Goal: Task Accomplishment & Management: Use online tool/utility

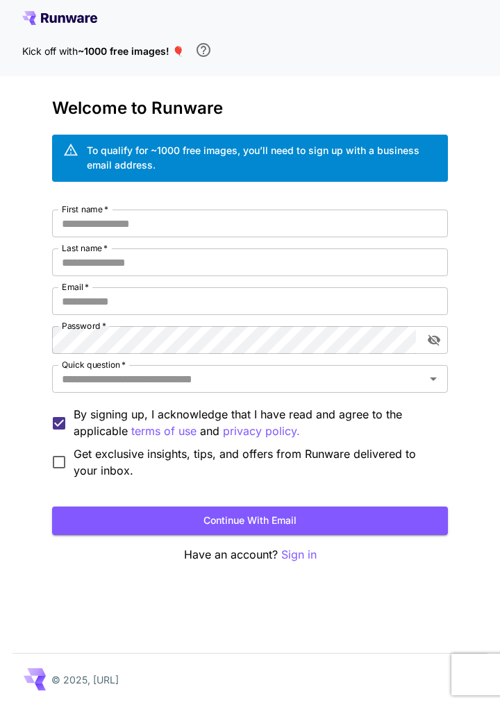
click at [313, 510] on button "Continue with email" at bounding box center [250, 521] width 396 height 28
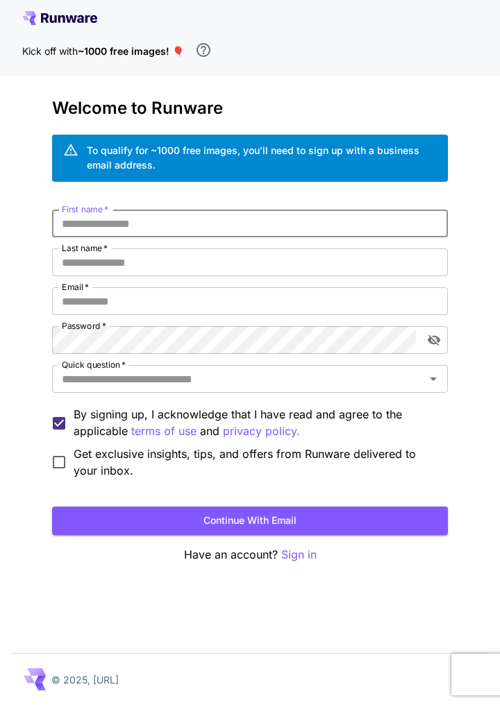
type input "*"
type input "**********"
click at [344, 255] on input "Last name   *" at bounding box center [250, 262] width 396 height 28
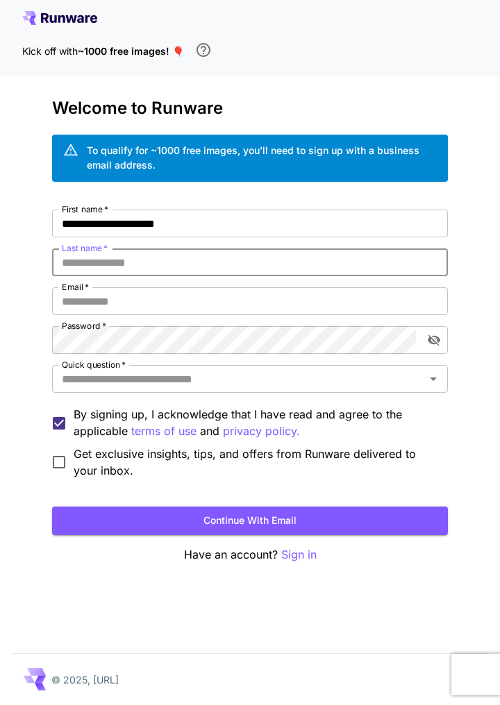
type input "*"
type input "****"
click at [216, 297] on input "Email   *" at bounding box center [250, 301] width 396 height 28
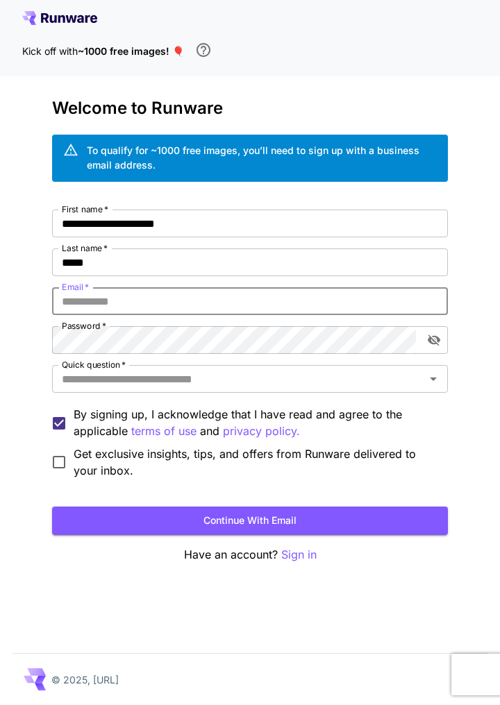
click at [298, 217] on input "**********" at bounding box center [250, 224] width 396 height 28
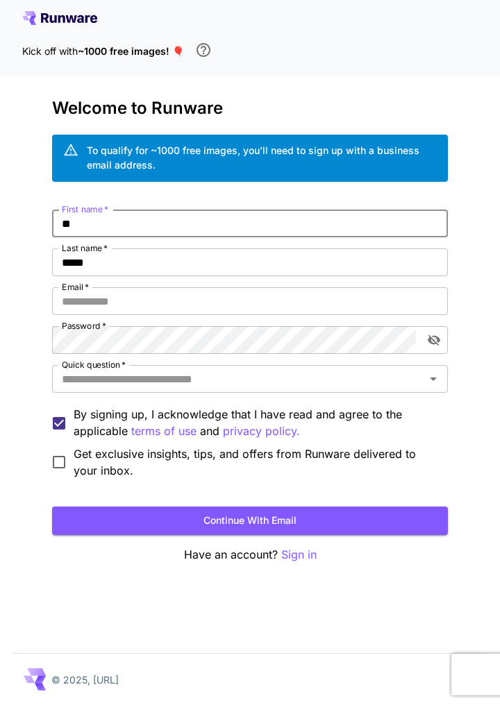
type input "*"
type input "*****"
click at [272, 268] on input "****" at bounding box center [250, 262] width 396 height 28
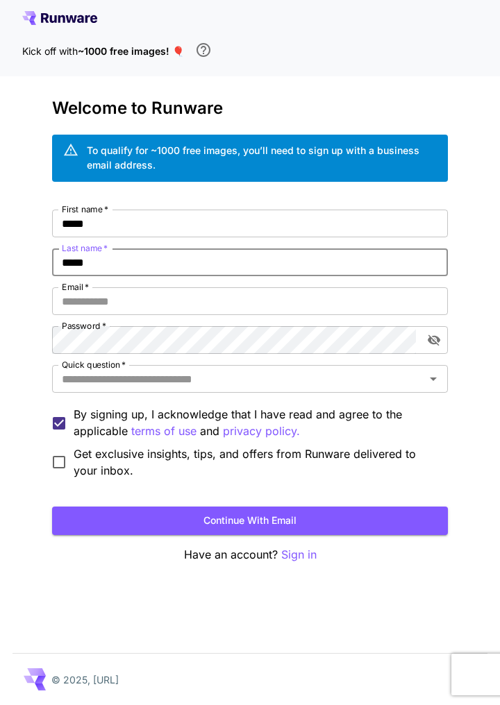
click at [276, 300] on input "Email   *" at bounding box center [250, 301] width 396 height 28
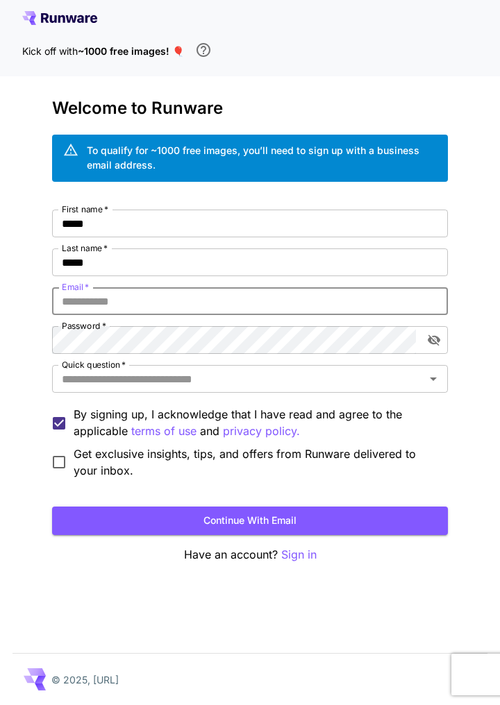
type input "**********"
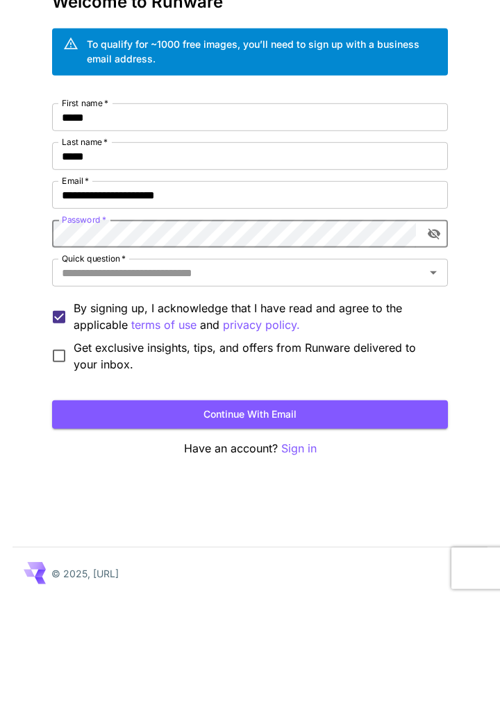
click at [316, 382] on input "Quick question   *" at bounding box center [238, 378] width 364 height 19
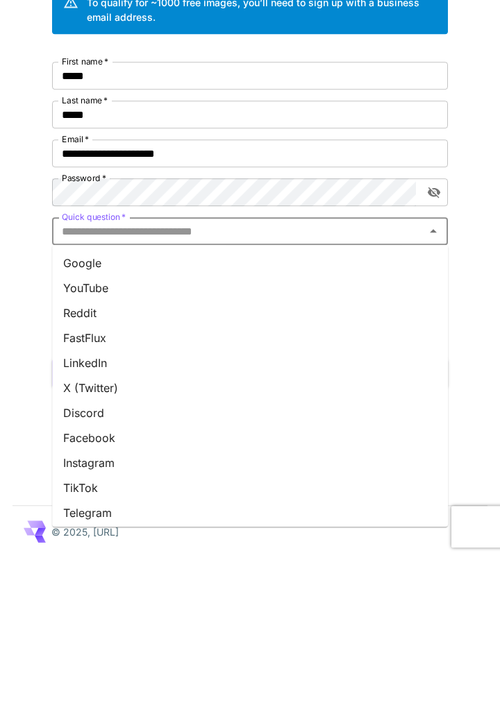
click at [337, 398] on li "Google" at bounding box center [250, 410] width 396 height 25
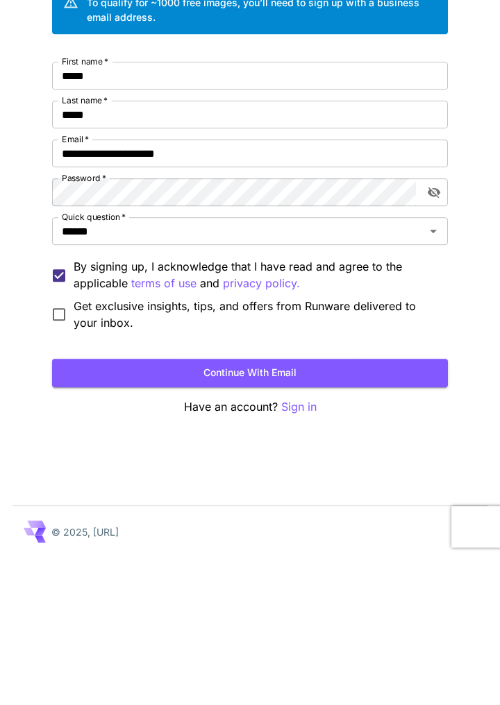
scroll to position [67, 0]
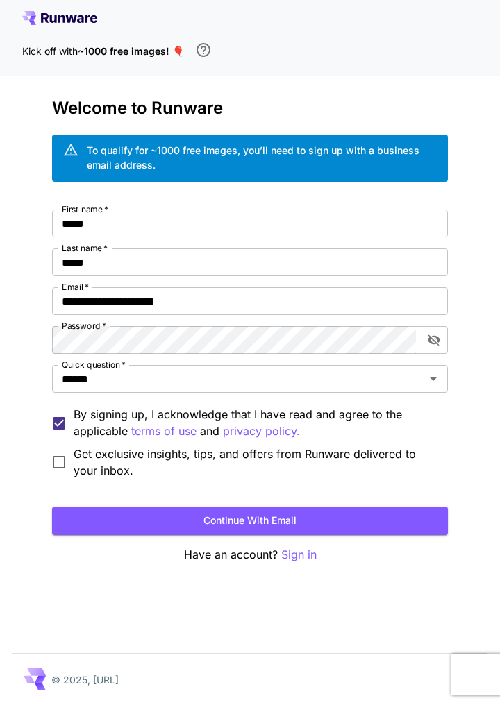
click at [283, 446] on span "Get exclusive insights, tips, and offers from Runware delivered to your inbox." at bounding box center [255, 462] width 363 height 33
click at [334, 507] on button "Continue with email" at bounding box center [250, 521] width 396 height 28
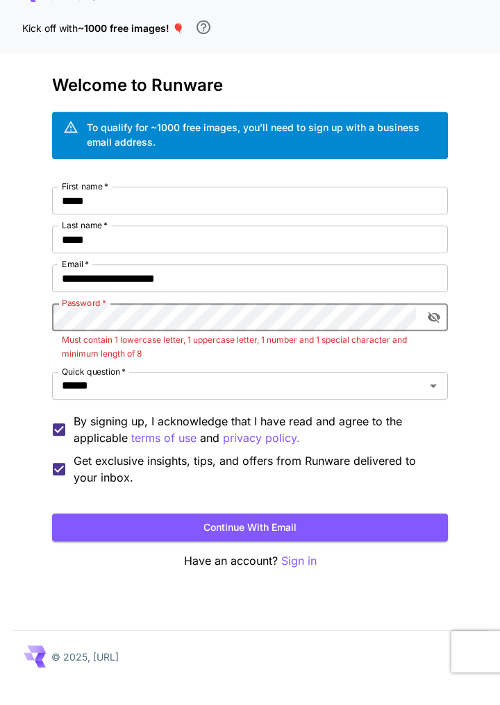
scroll to position [66, 0]
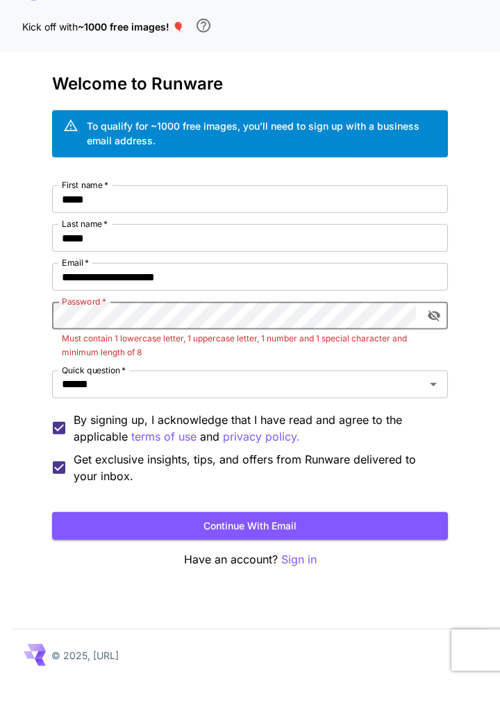
click at [431, 335] on icon "toggle password visibility" at bounding box center [433, 340] width 12 height 11
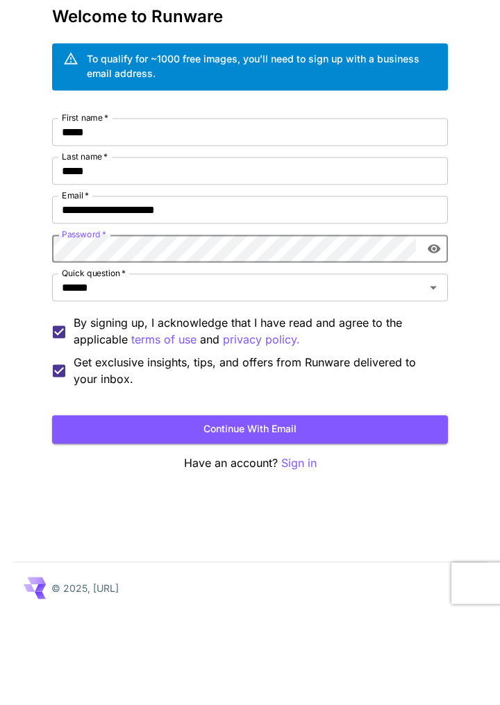
click at [321, 507] on button "Continue with email" at bounding box center [250, 521] width 396 height 28
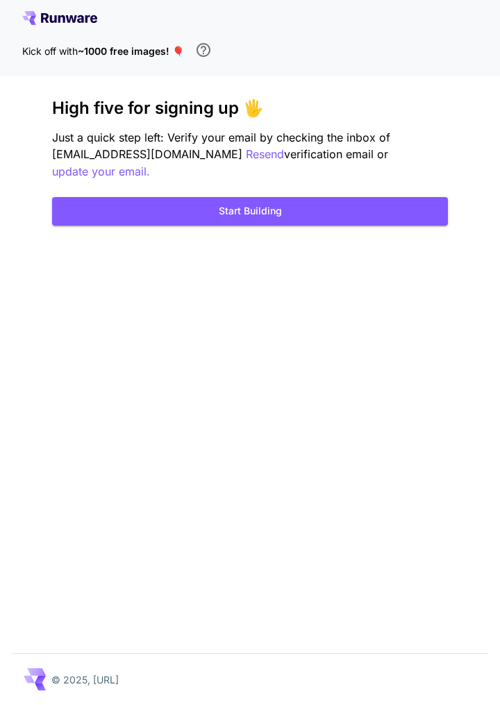
click at [397, 197] on button "Start Building" at bounding box center [250, 211] width 396 height 28
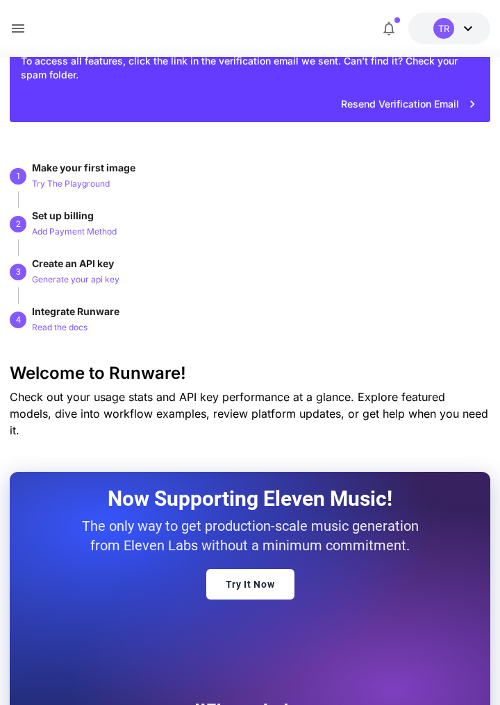
click at [273, 576] on link "Try It Now" at bounding box center [250, 584] width 88 height 31
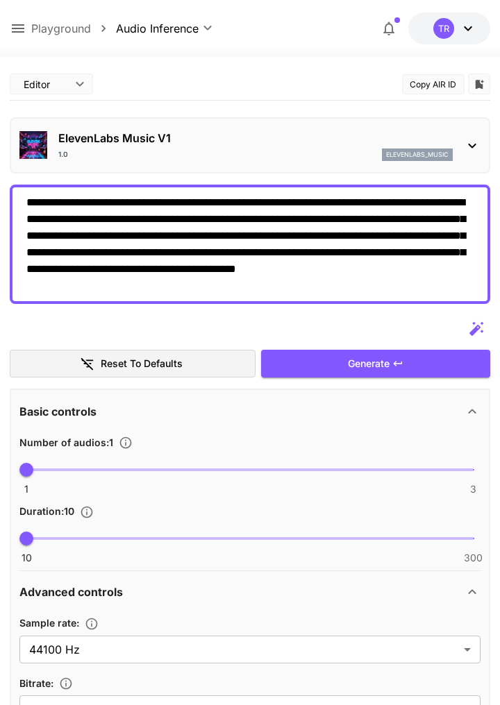
type textarea "**********"
click at [390, 360] on div "Generate" at bounding box center [375, 364] width 229 height 28
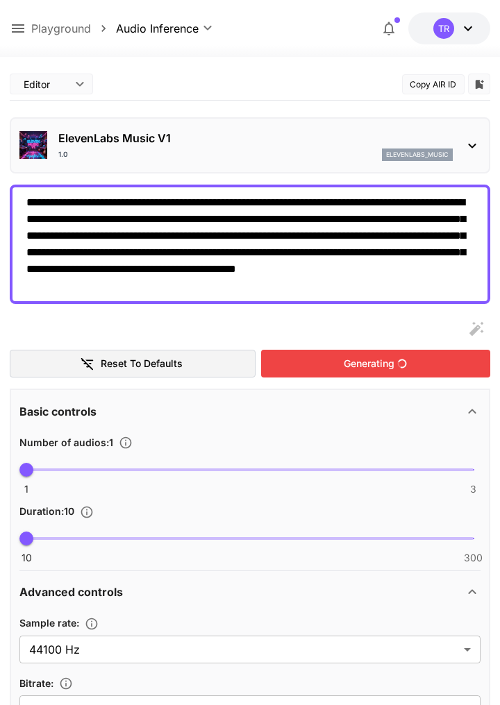
click at [464, 139] on icon at bounding box center [472, 145] width 17 height 17
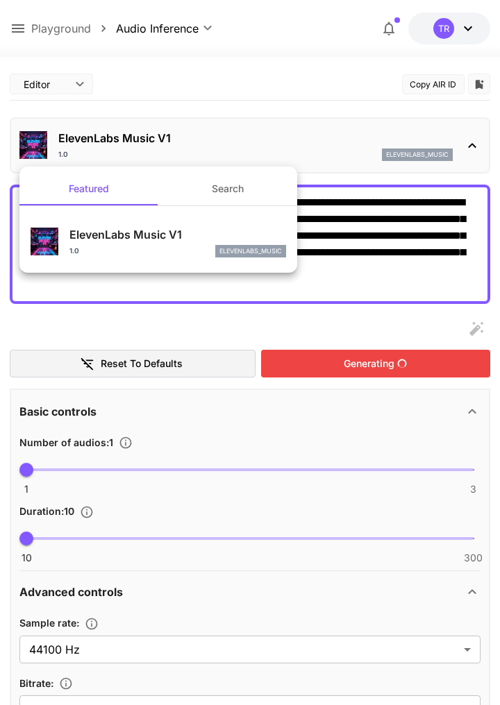
click at [472, 130] on div at bounding box center [250, 352] width 500 height 705
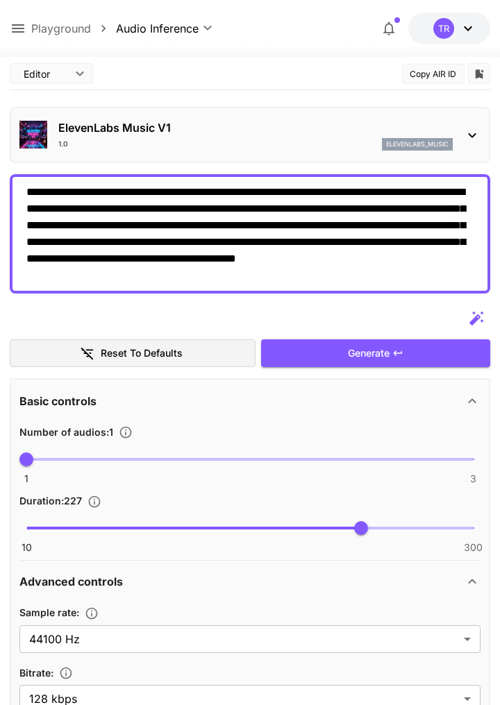
scroll to position [16, 0]
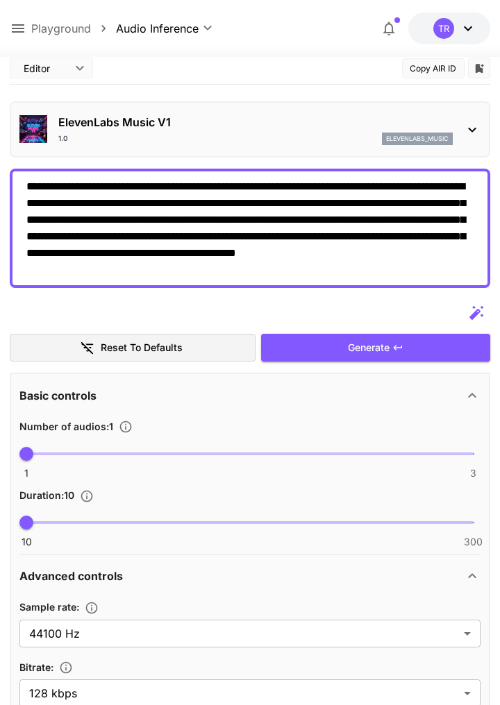
click at [91, 499] on icon "Specify the duration of each audio in seconds." at bounding box center [87, 496] width 12 height 12
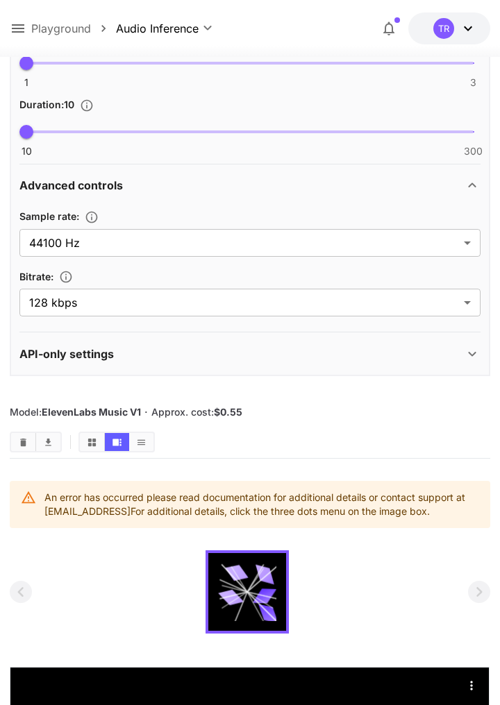
scroll to position [0, 0]
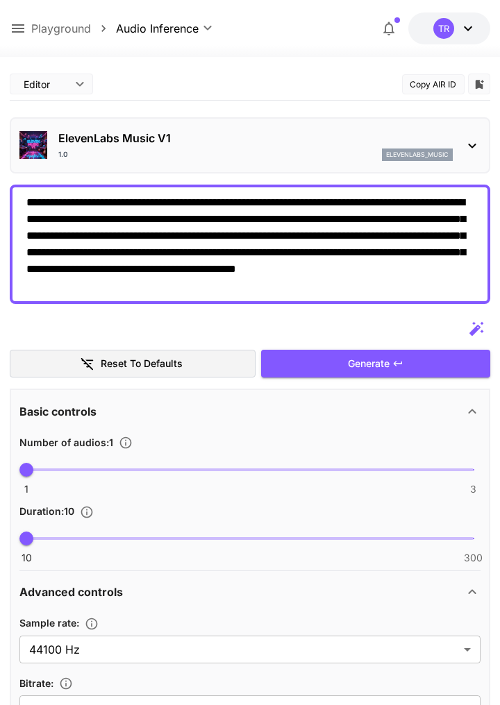
click at [408, 368] on div "Generate" at bounding box center [375, 364] width 229 height 28
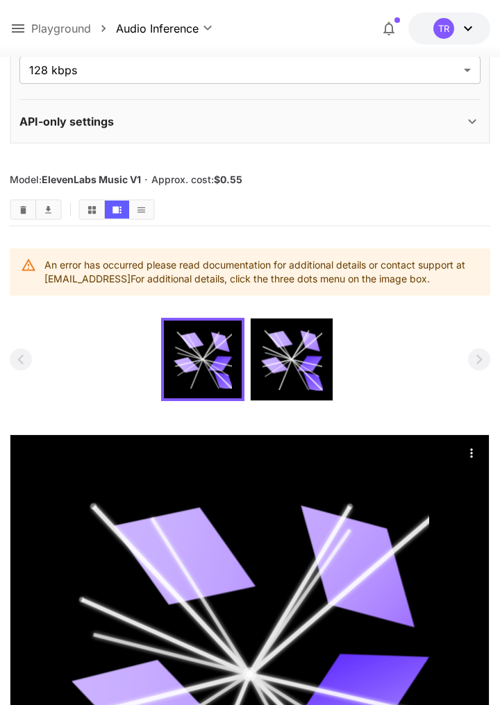
scroll to position [658, 0]
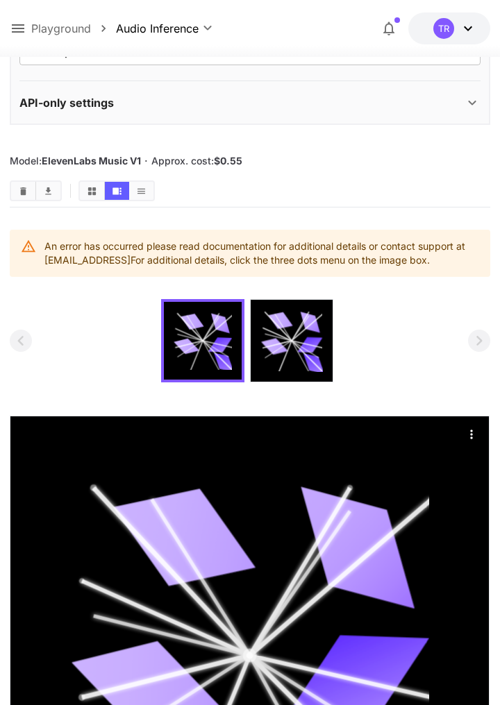
click at [317, 350] on icon at bounding box center [292, 341] width 62 height 62
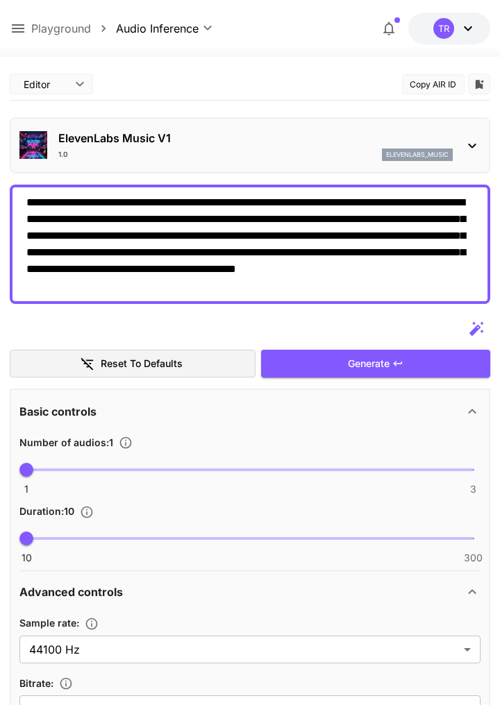
scroll to position [1, 0]
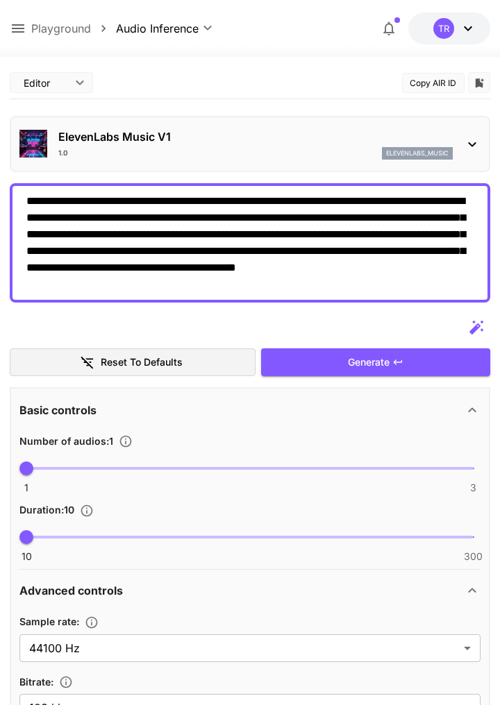
click at [234, 536] on span at bounding box center [249, 537] width 446 height 3
type input "***"
click at [276, 472] on span "1 3 1" at bounding box center [249, 468] width 446 height 31
type input "*"
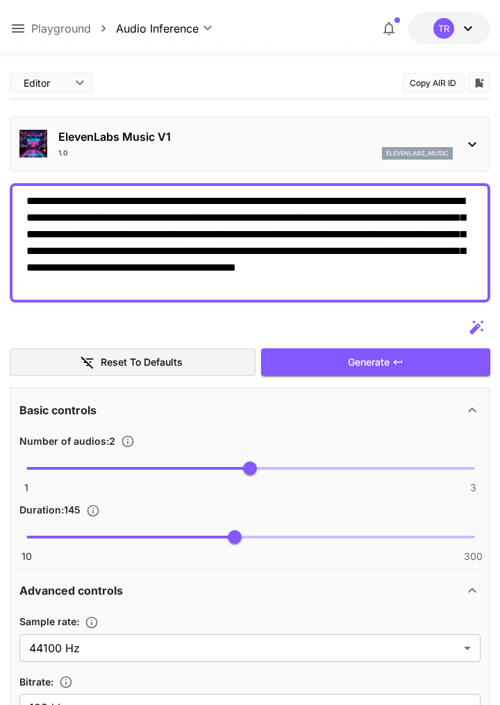
click at [418, 350] on div "Generate" at bounding box center [375, 362] width 229 height 28
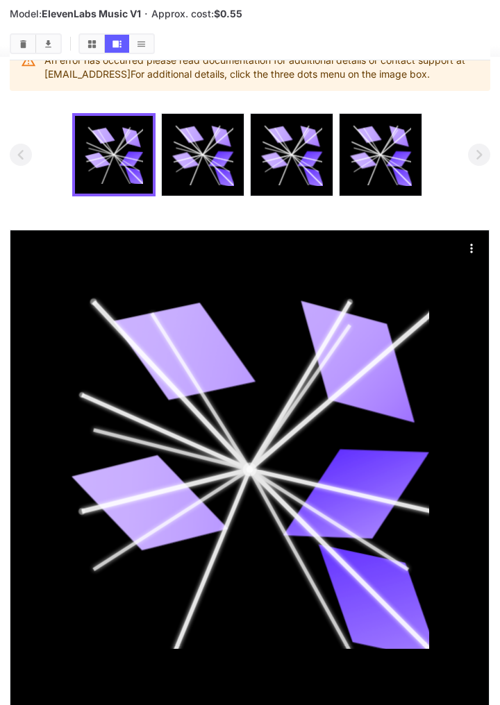
scroll to position [843, 0]
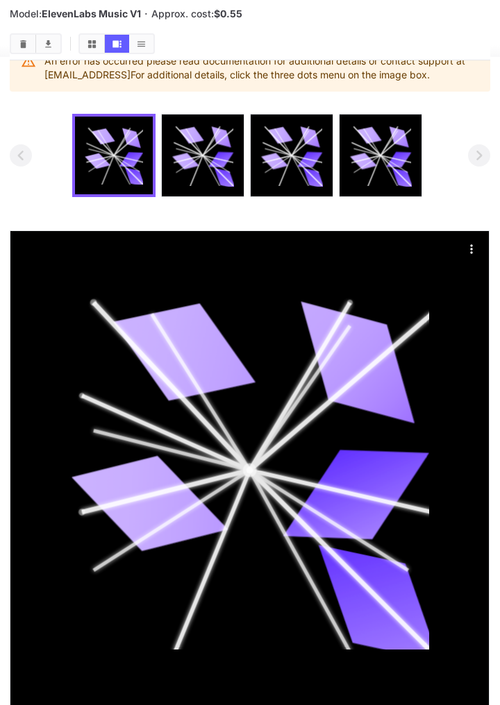
click at [230, 159] on icon at bounding box center [203, 156] width 62 height 62
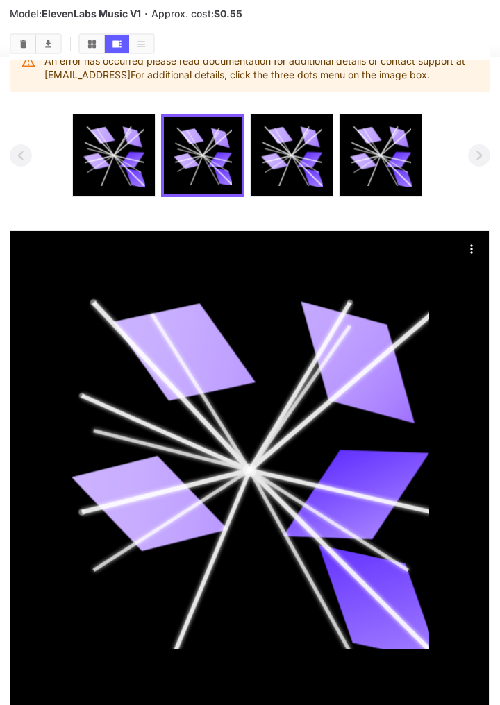
click at [310, 163] on icon at bounding box center [309, 160] width 25 height 16
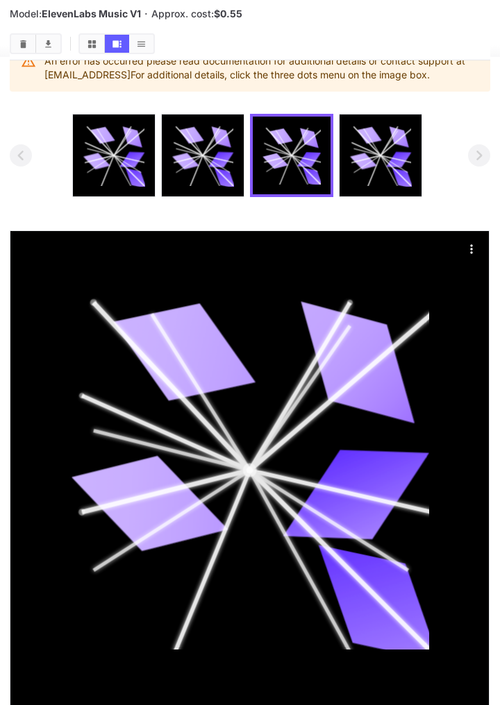
click at [359, 158] on icon at bounding box center [363, 161] width 27 height 20
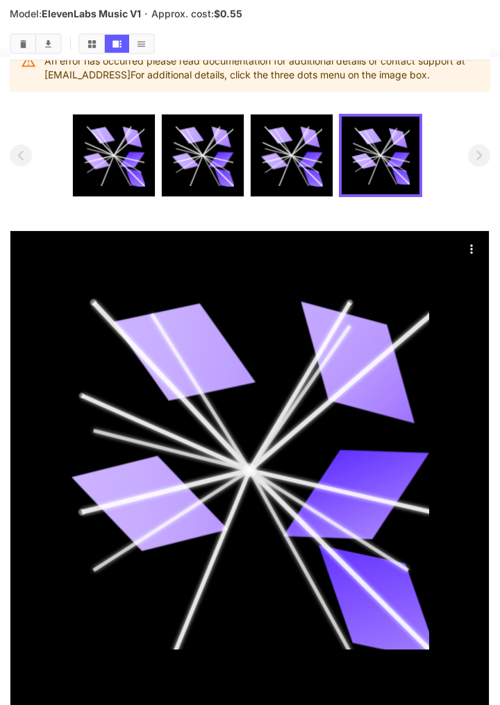
click at [131, 183] on icon at bounding box center [114, 156] width 62 height 62
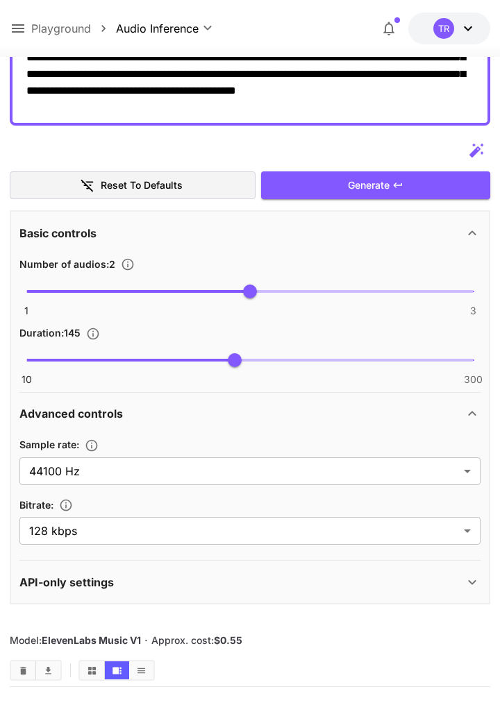
scroll to position [0, 0]
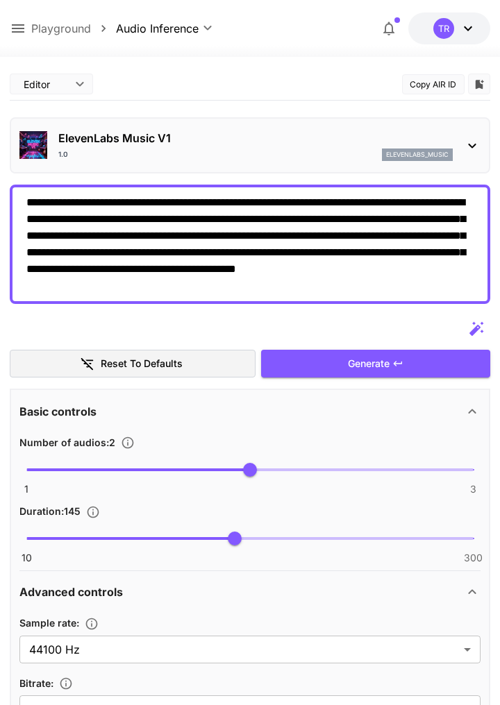
click at [469, 134] on div "ElevenLabs Music V1 1.0 elevenlabs_music" at bounding box center [249, 145] width 460 height 42
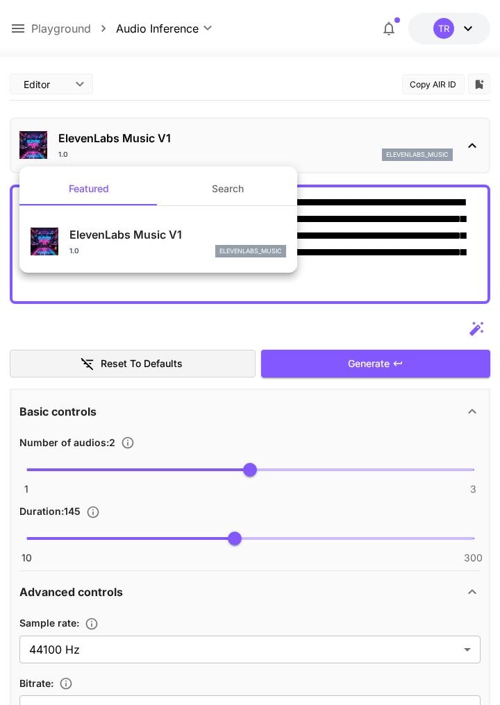
click at [469, 128] on div at bounding box center [250, 352] width 500 height 705
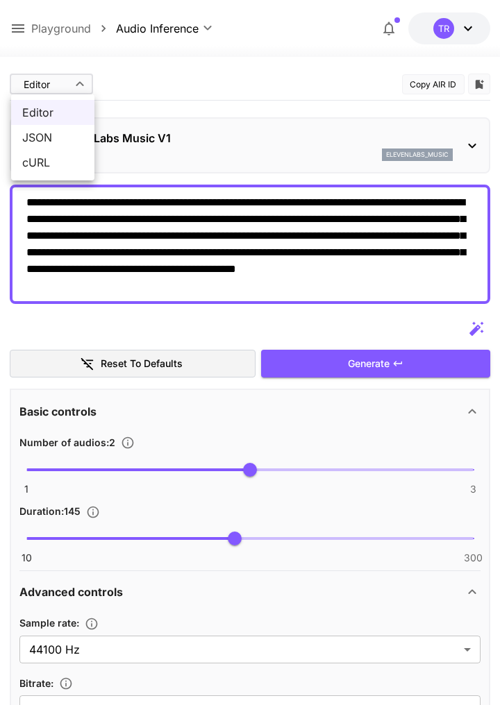
click at [82, 87] on div at bounding box center [250, 352] width 500 height 705
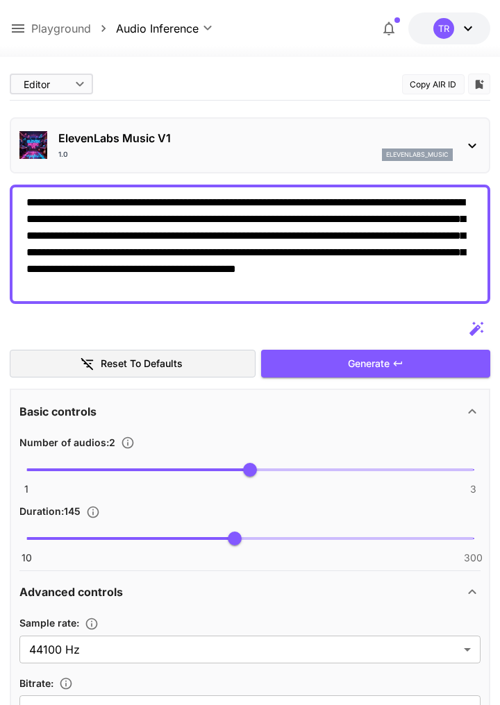
click at [468, 158] on div "ElevenLabs Music V1 1.0 elevenlabs_music" at bounding box center [249, 145] width 460 height 42
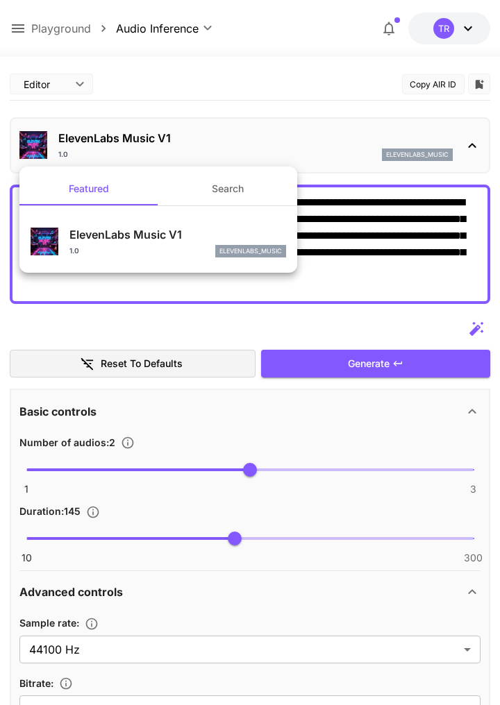
click at [214, 183] on button "Search" at bounding box center [227, 188] width 139 height 33
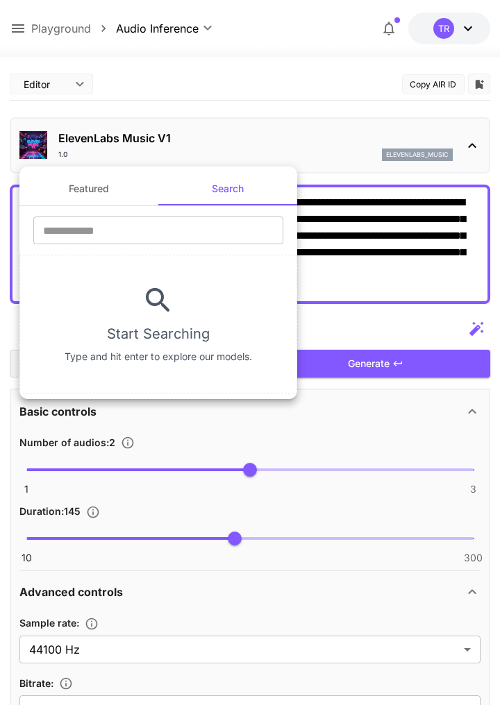
click at [210, 235] on input "text" at bounding box center [158, 231] width 250 height 28
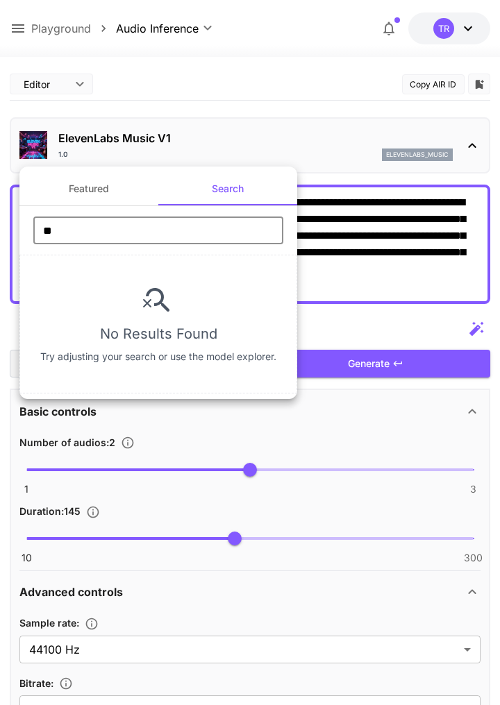
type input "*"
click at [81, 80] on div at bounding box center [250, 352] width 500 height 705
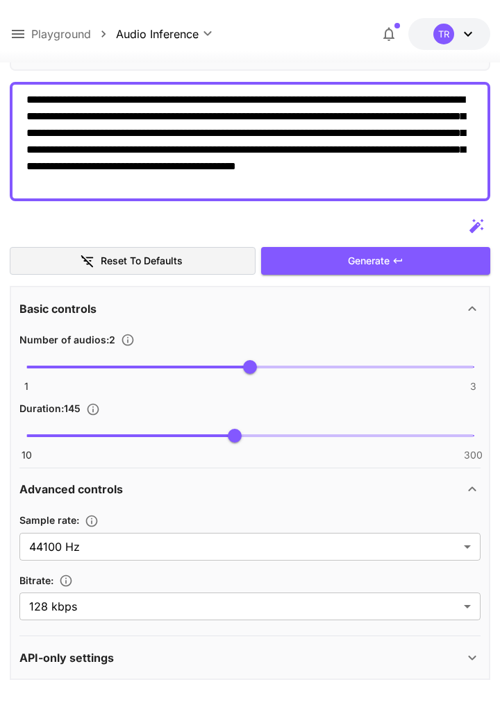
scroll to position [138, 0]
